Goal: Task Accomplishment & Management: Complete application form

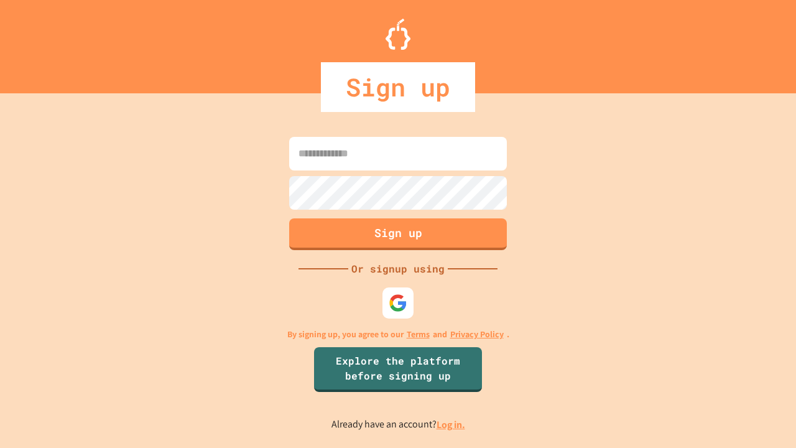
click at [451, 424] on link "Log in." at bounding box center [450, 424] width 29 height 13
